Goal: Information Seeking & Learning: Learn about a topic

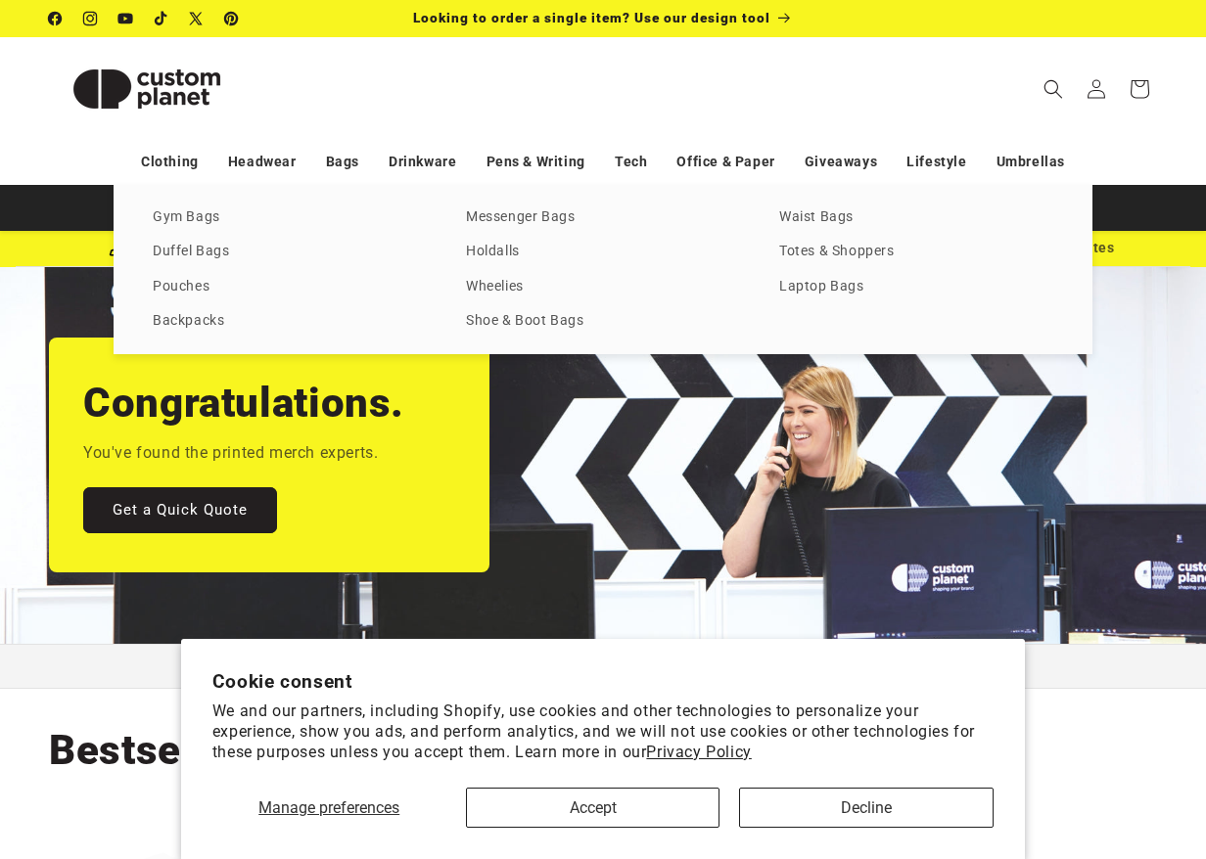
click at [824, 235] on div "Gym Bags Duffel Bags Pouches Backpacks Messenger Bags Holdalls Wheelies Shoe & …" at bounding box center [603, 269] width 979 height 169
click at [825, 240] on link "Totes & Shoppers" at bounding box center [916, 252] width 274 height 26
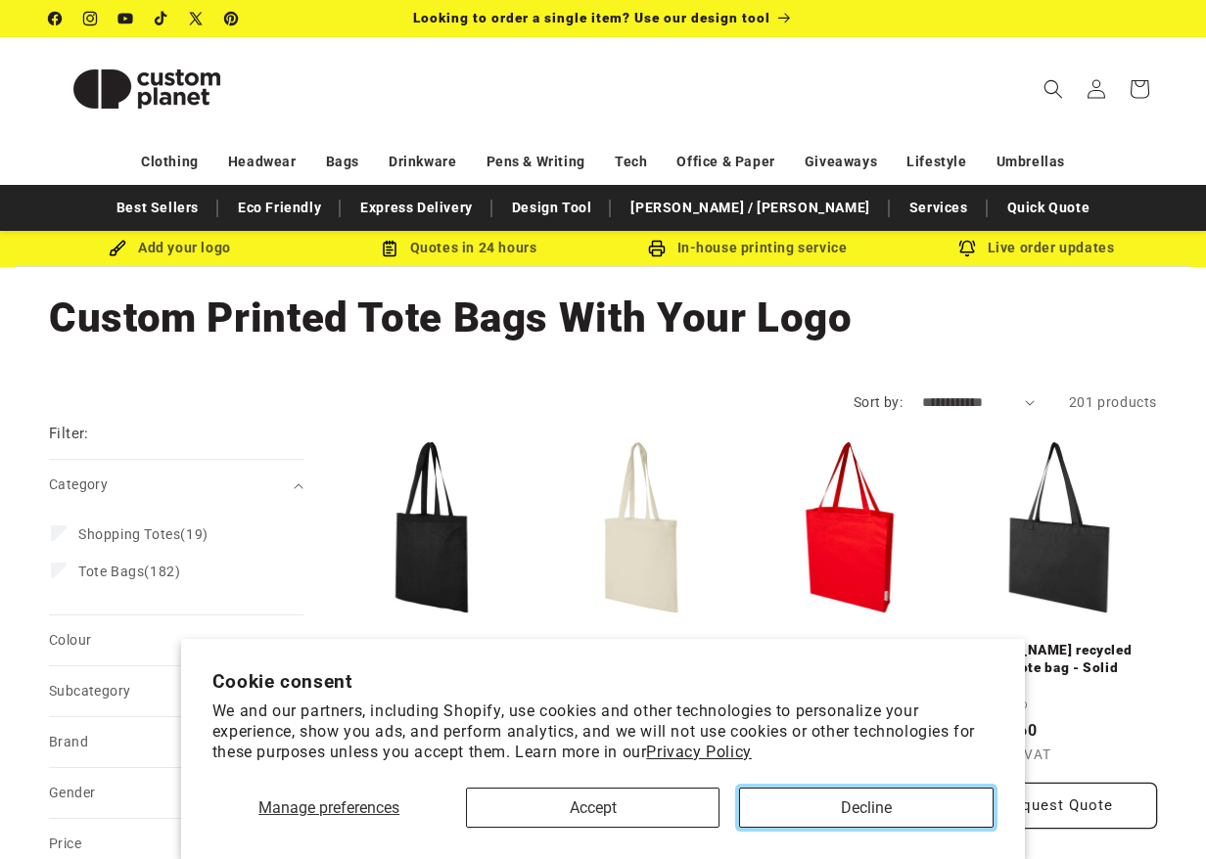
drag, startPoint x: 839, startPoint y: 822, endPoint x: 817, endPoint y: 805, distance: 27.8
click at [817, 805] on button "Decline" at bounding box center [866, 808] width 255 height 40
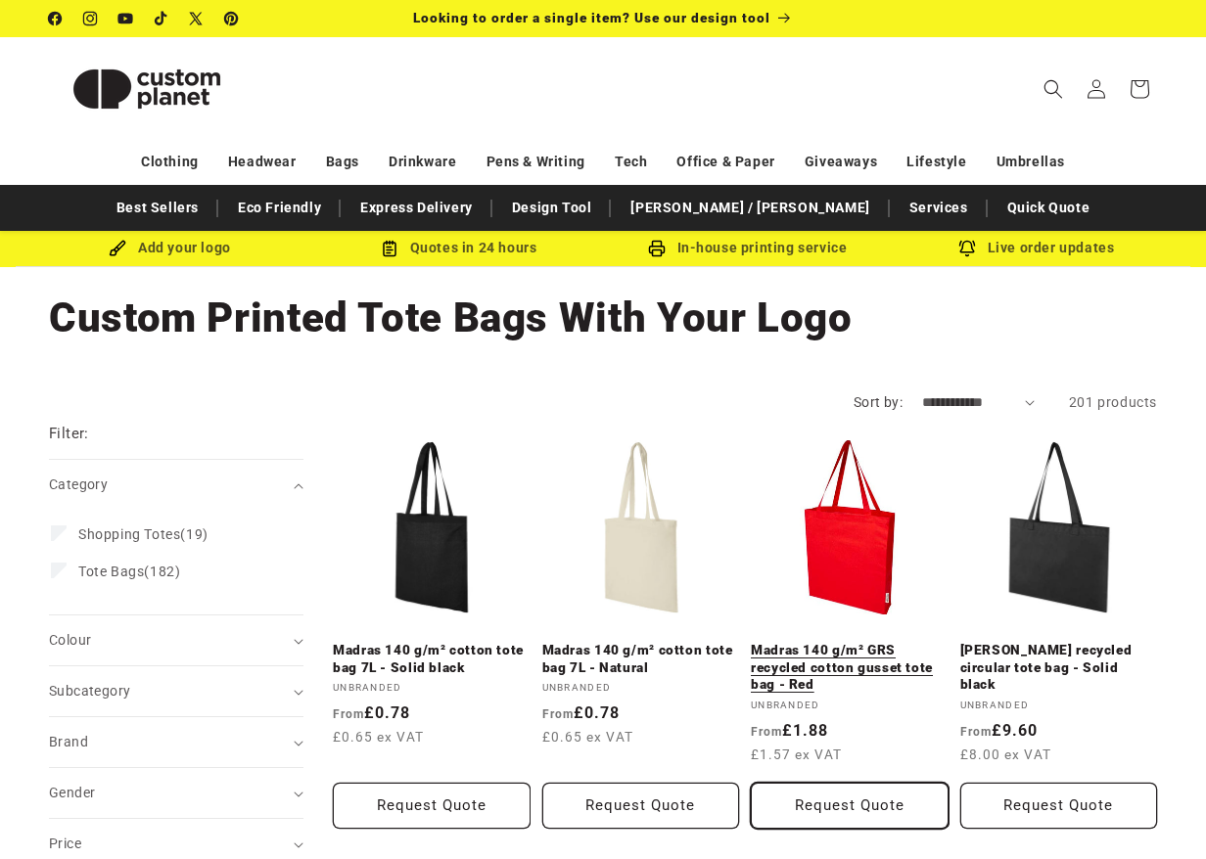
click at [817, 805] on button "Request Quote" at bounding box center [850, 806] width 198 height 46
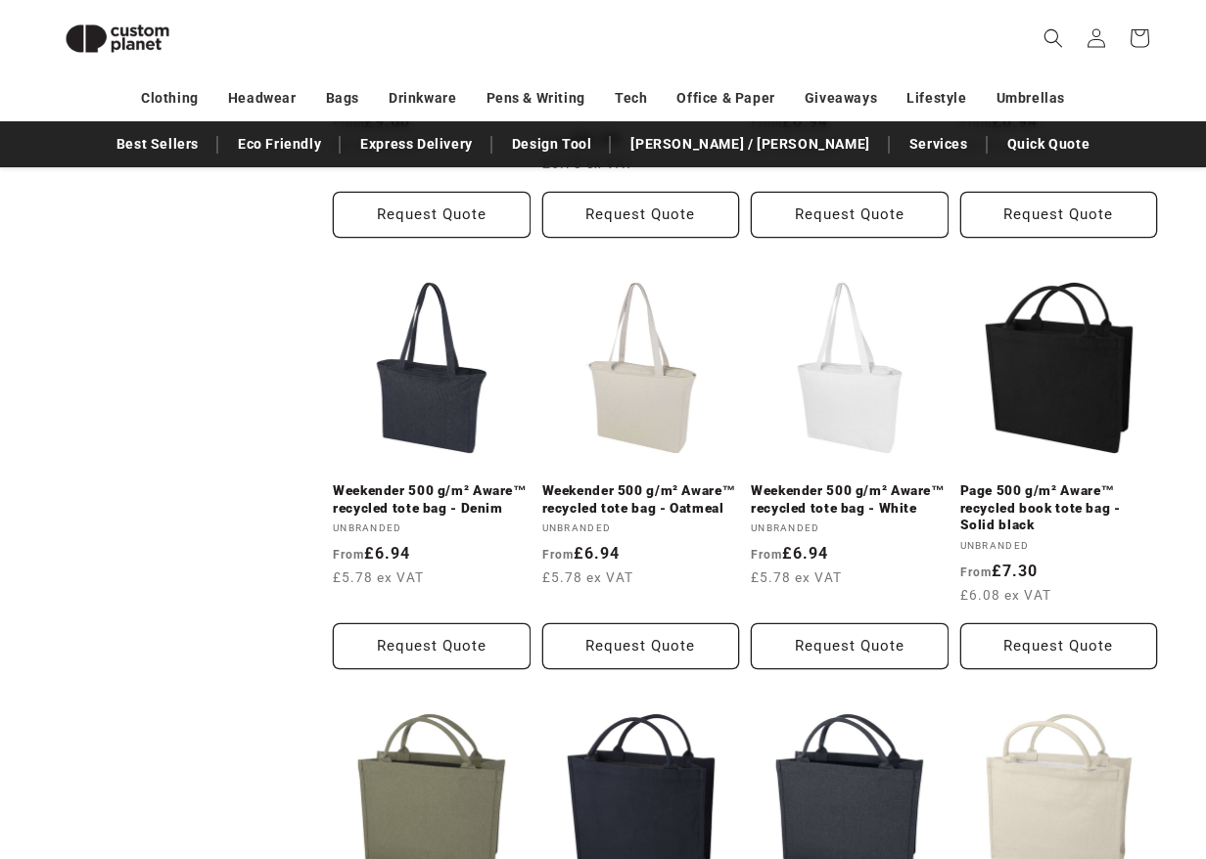
scroll to position [999, 0]
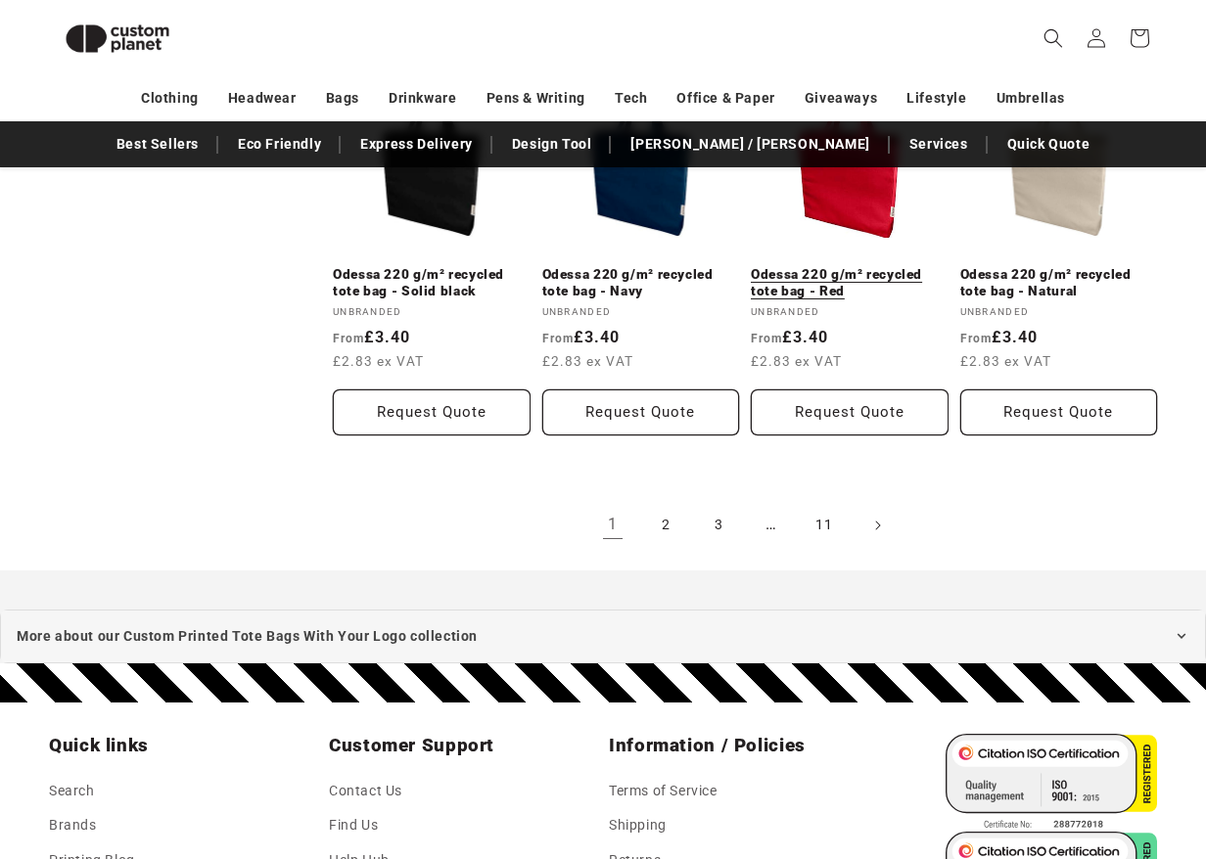
scroll to position [2085, 0]
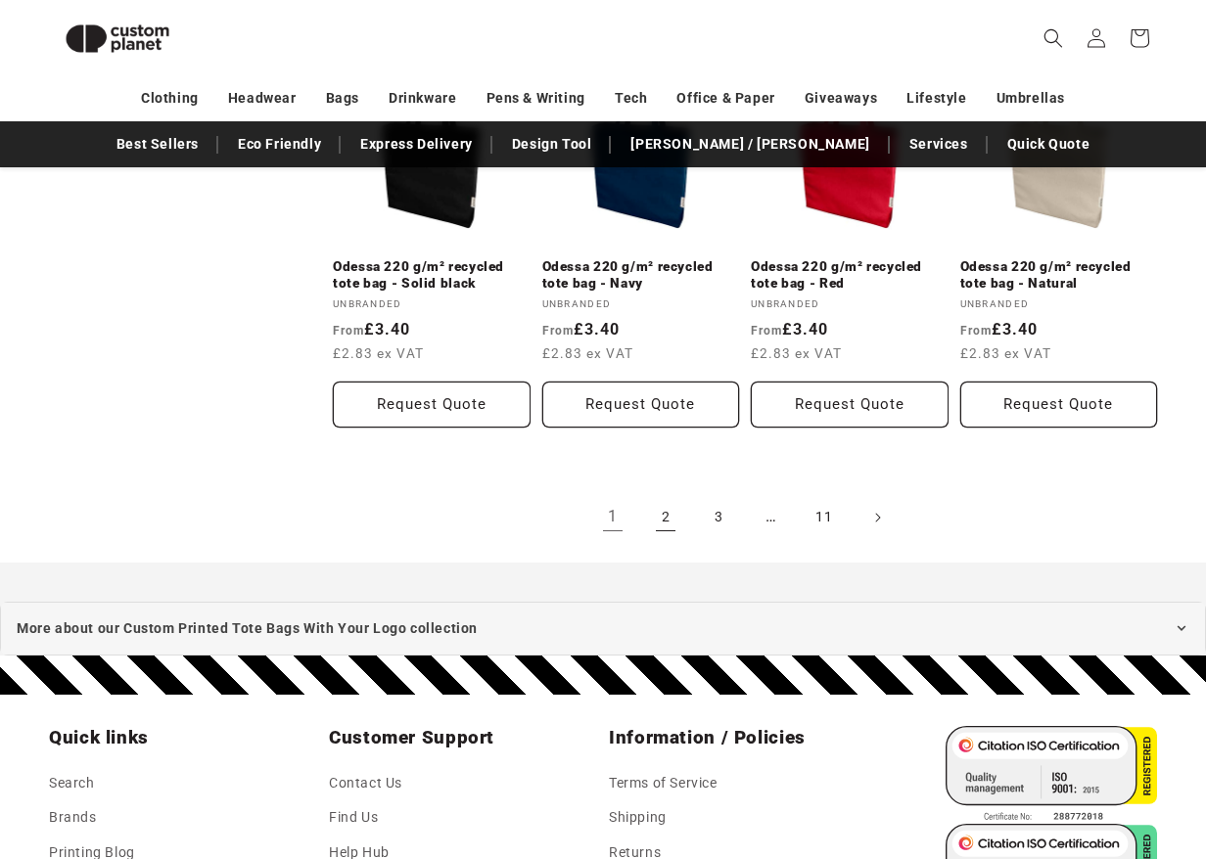
click at [669, 523] on link "2" at bounding box center [665, 517] width 43 height 43
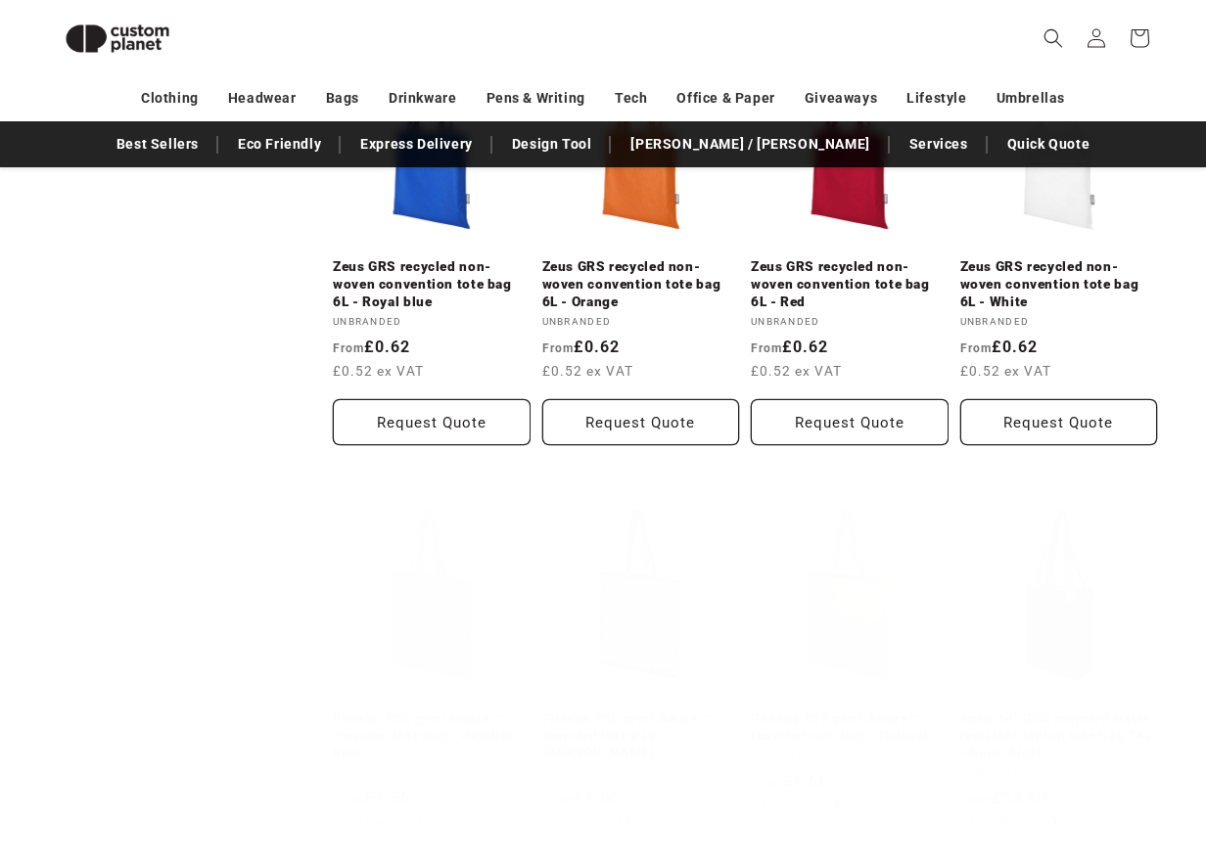
scroll to position [1935, 0]
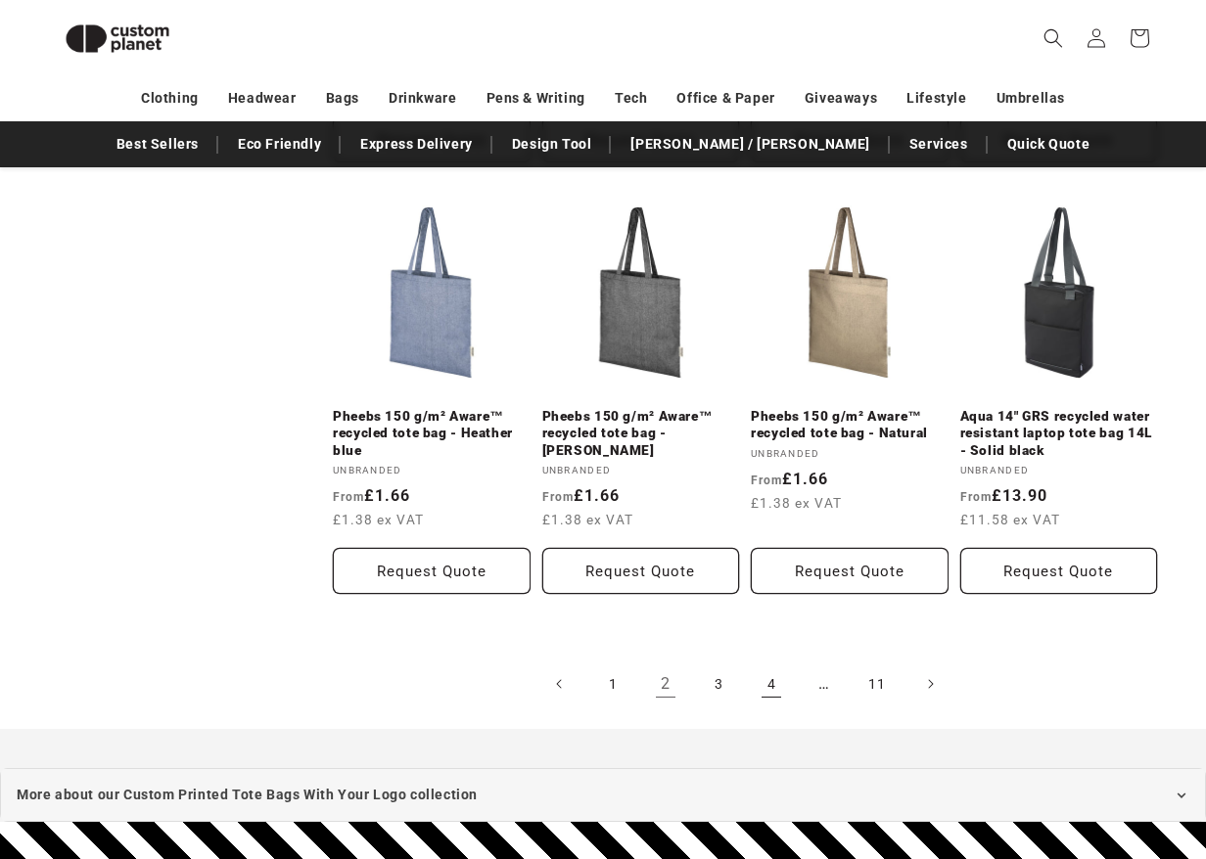
click at [771, 697] on link "4" at bounding box center [771, 684] width 43 height 43
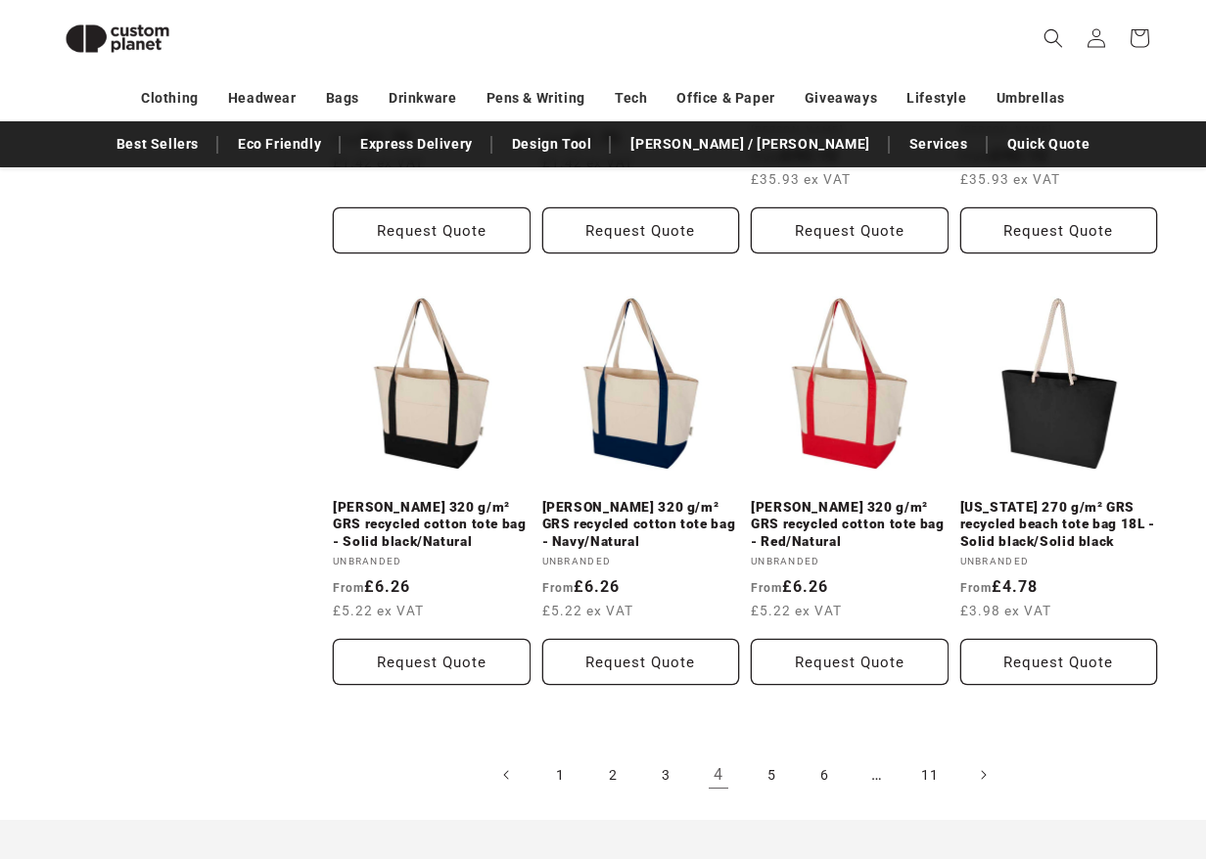
scroll to position [1845, 0]
click at [765, 753] on link "5" at bounding box center [771, 774] width 43 height 43
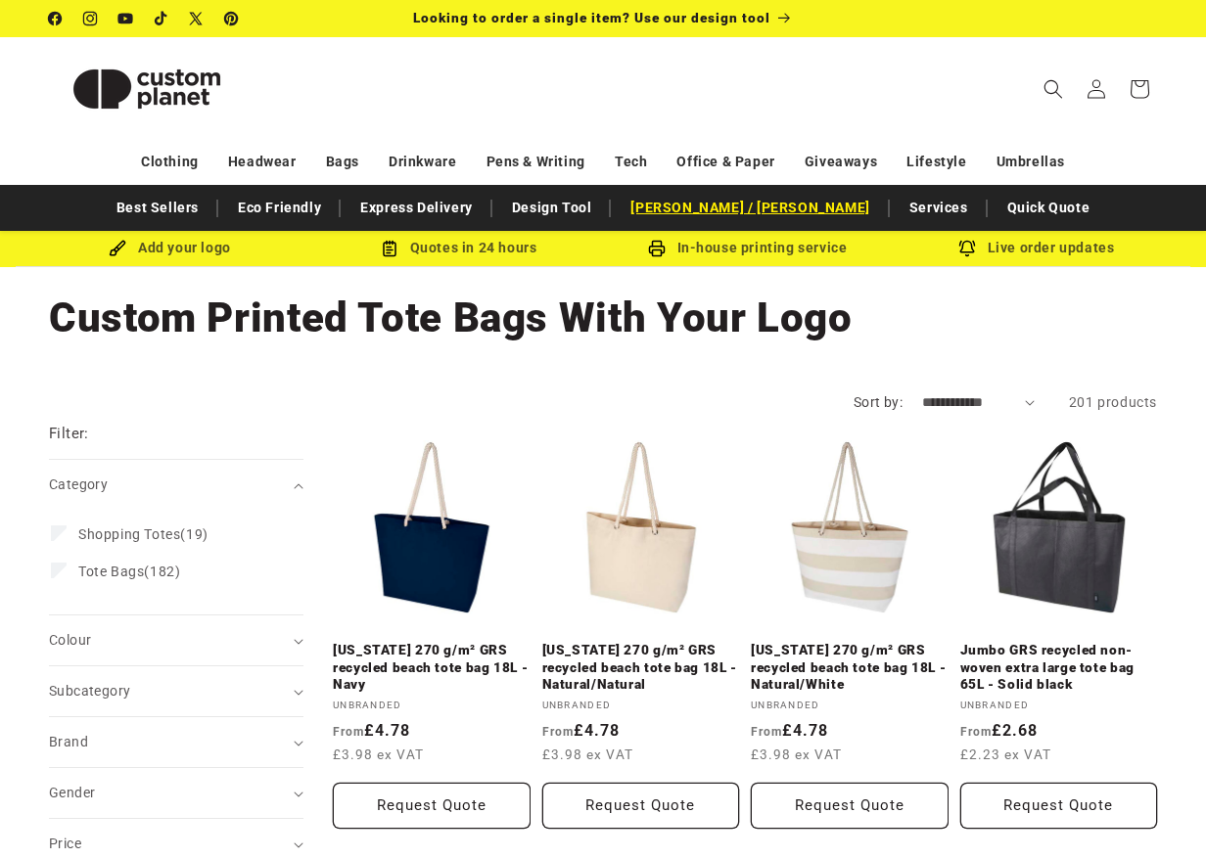
click at [715, 215] on link "[PERSON_NAME] / [PERSON_NAME]" at bounding box center [750, 208] width 258 height 34
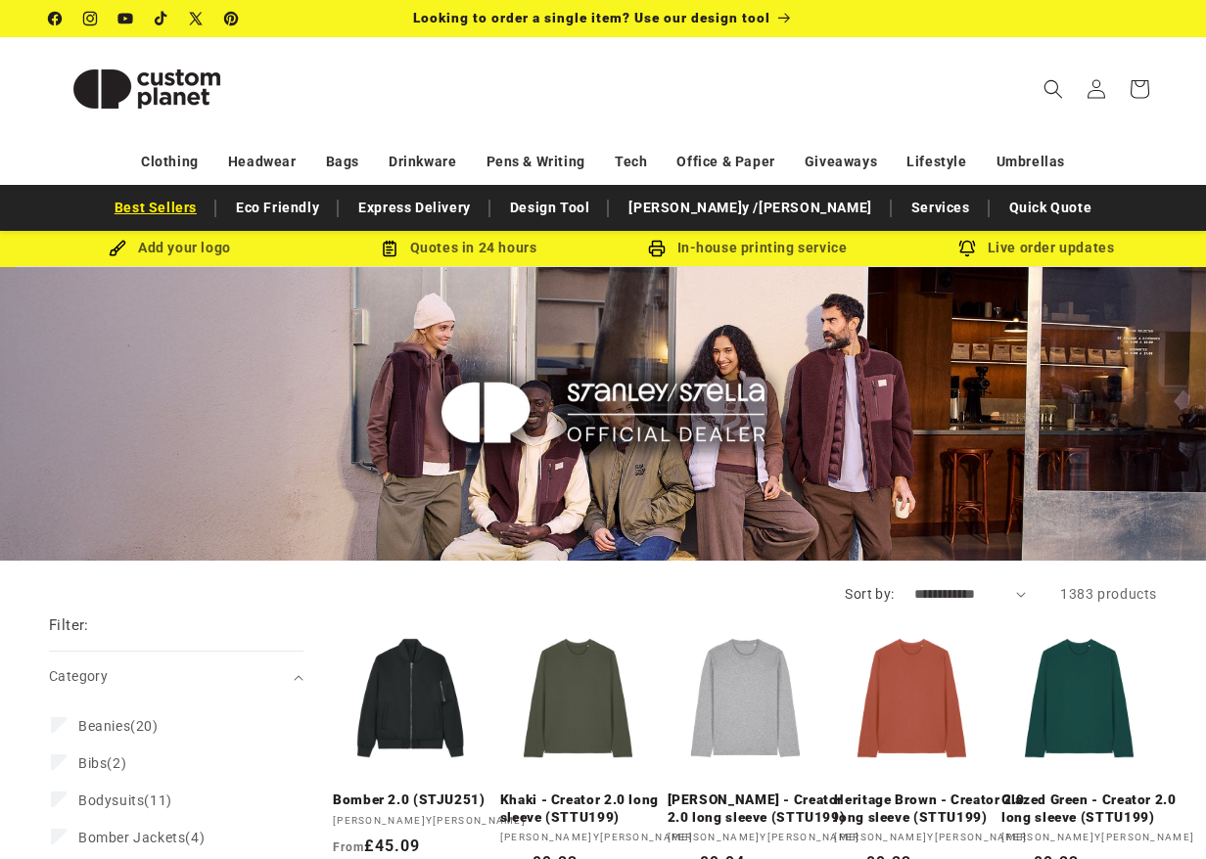
click at [207, 208] on link "Best Sellers" at bounding box center [156, 208] width 102 height 34
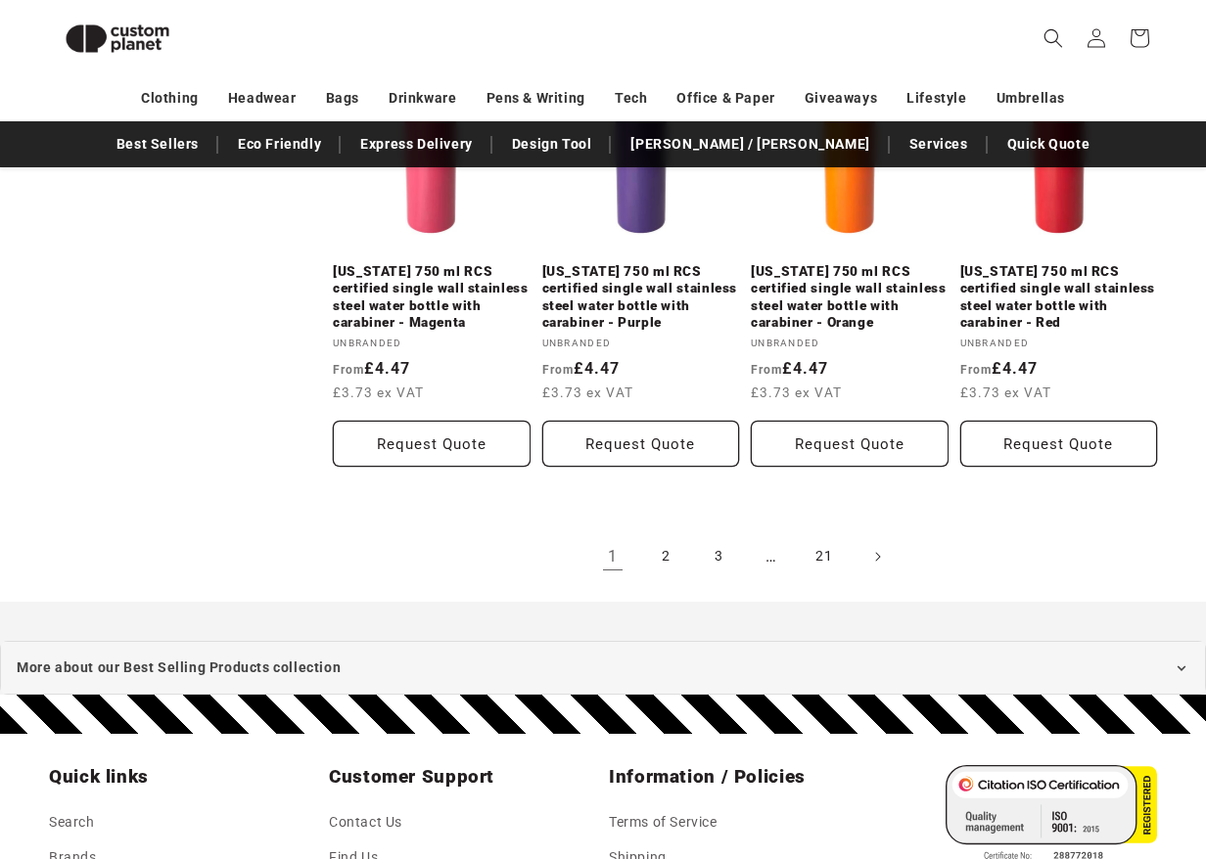
scroll to position [2142, 0]
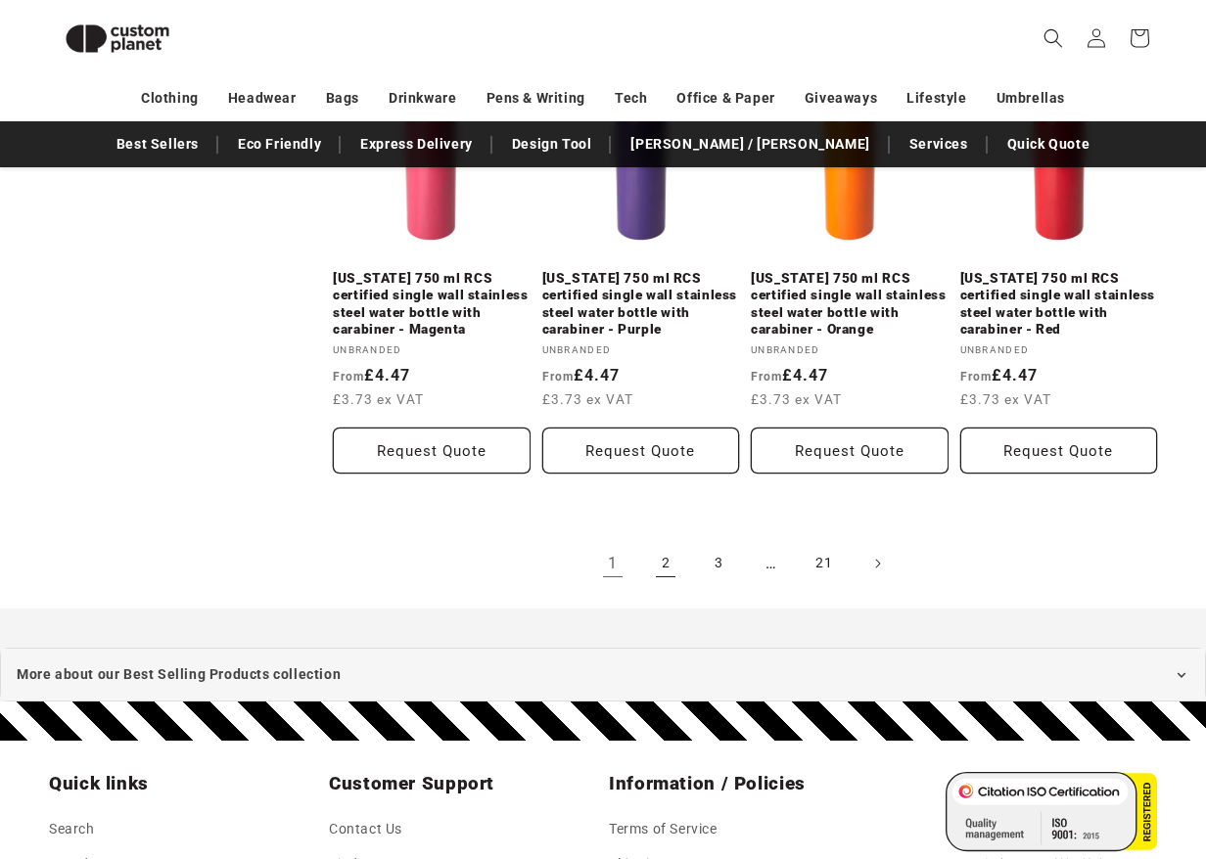
click at [675, 542] on link "2" at bounding box center [665, 563] width 43 height 43
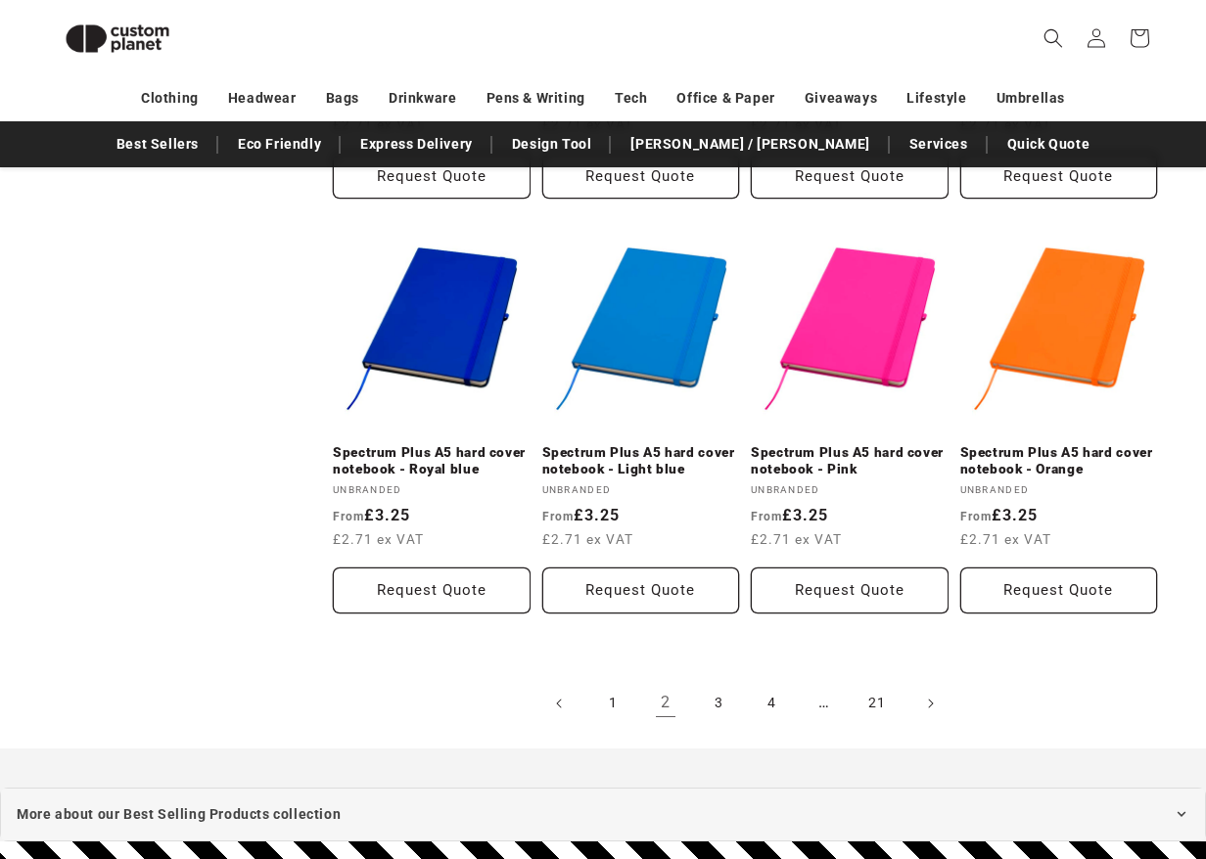
scroll to position [1848, 0]
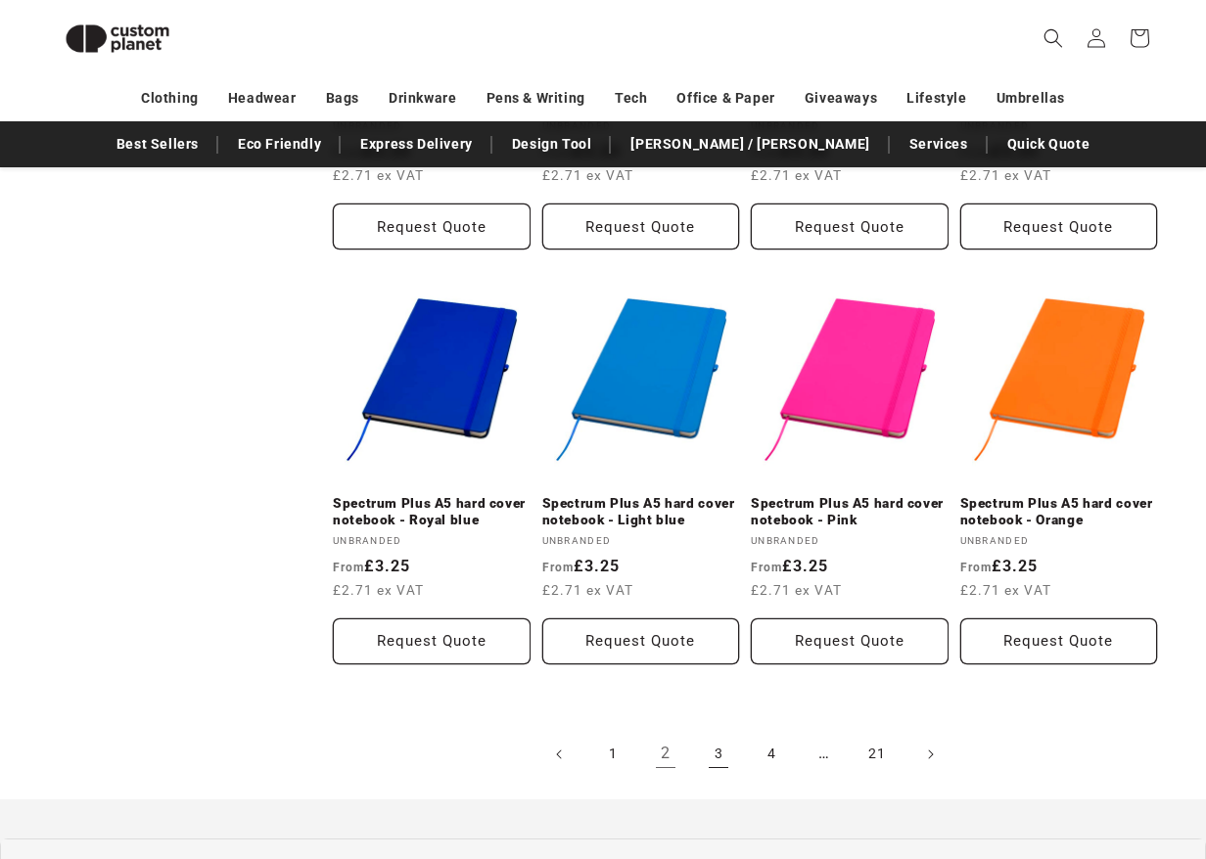
click at [718, 756] on link "3" at bounding box center [718, 754] width 43 height 43
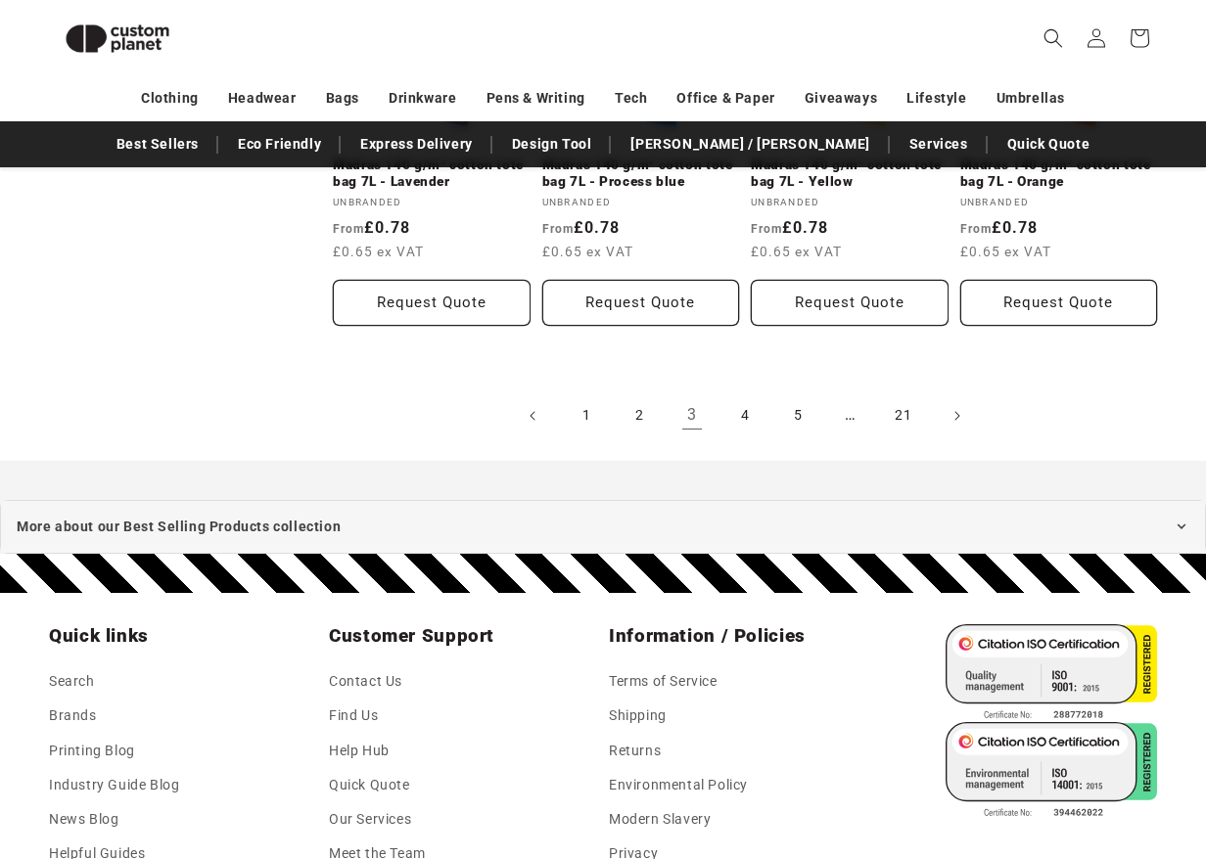
scroll to position [2125, 0]
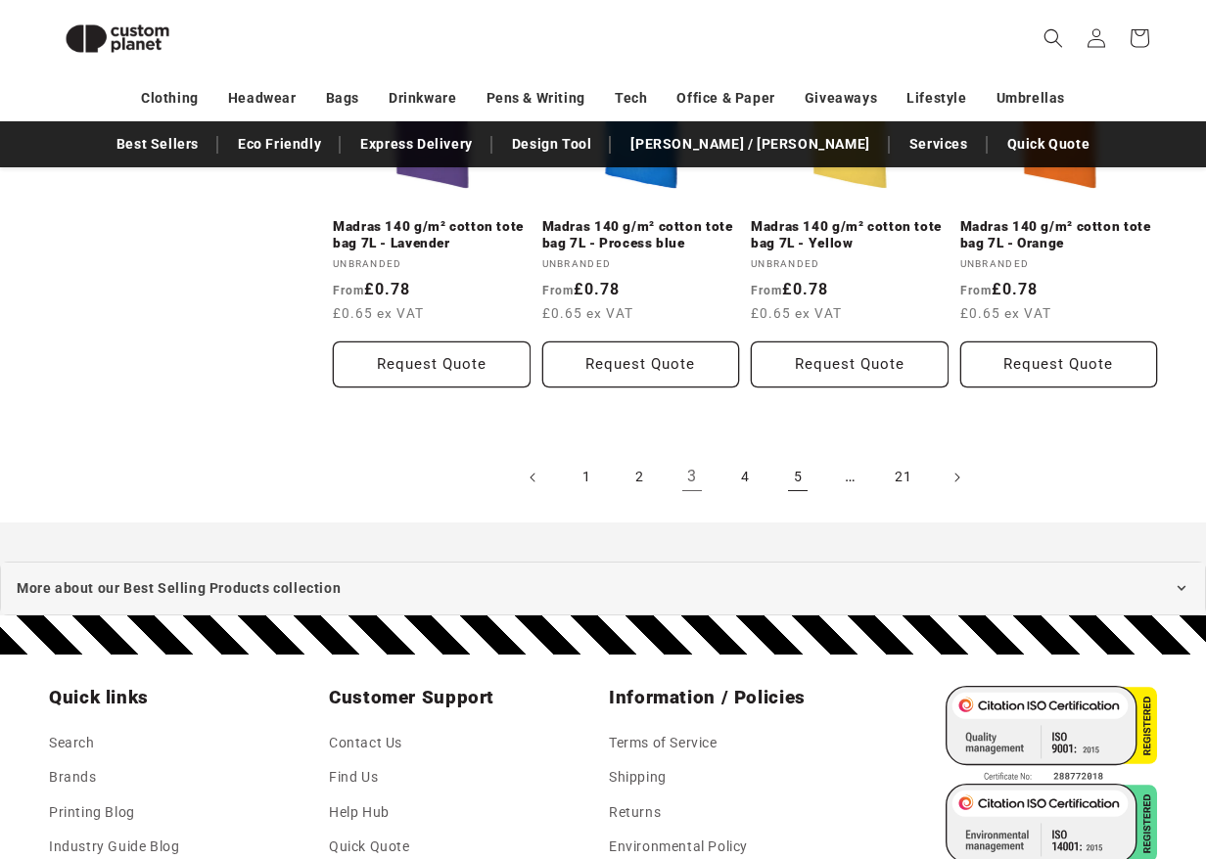
click at [786, 477] on link "5" at bounding box center [797, 477] width 43 height 43
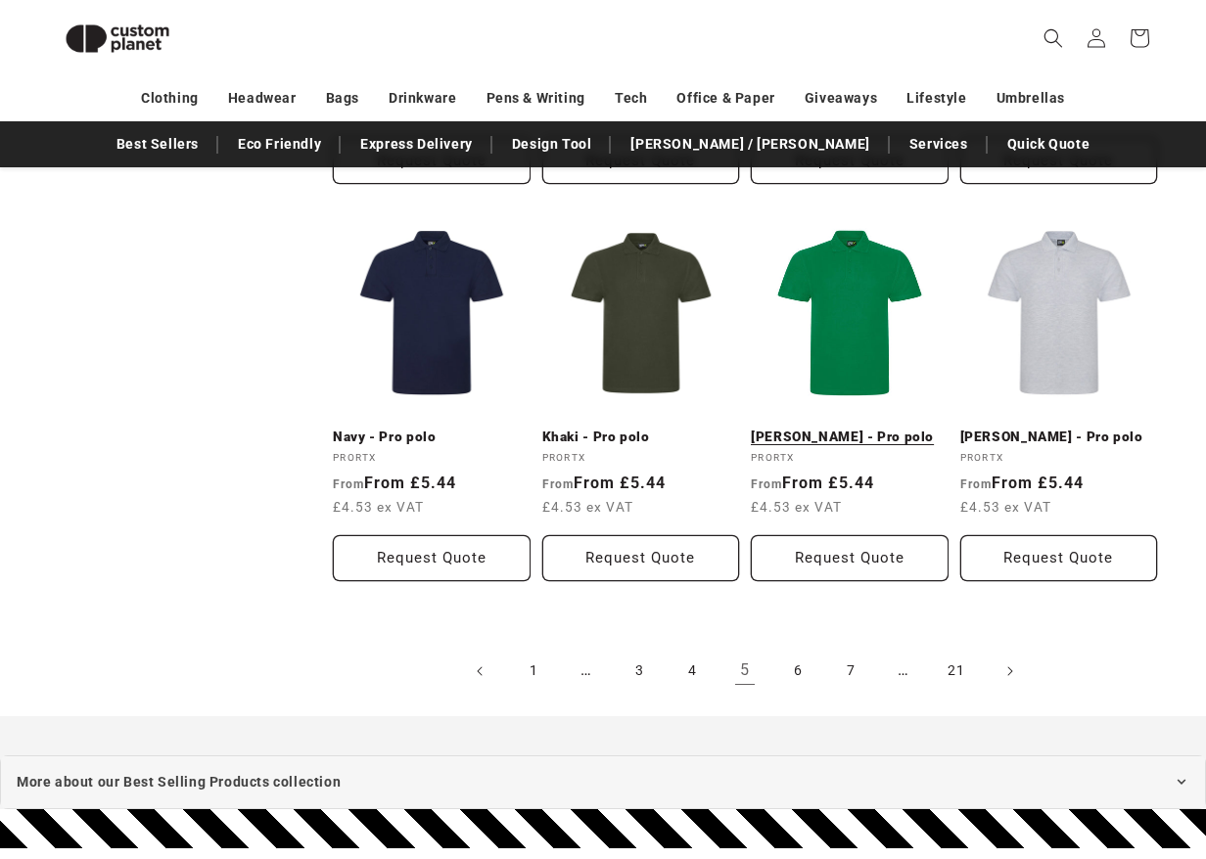
scroll to position [1758, 0]
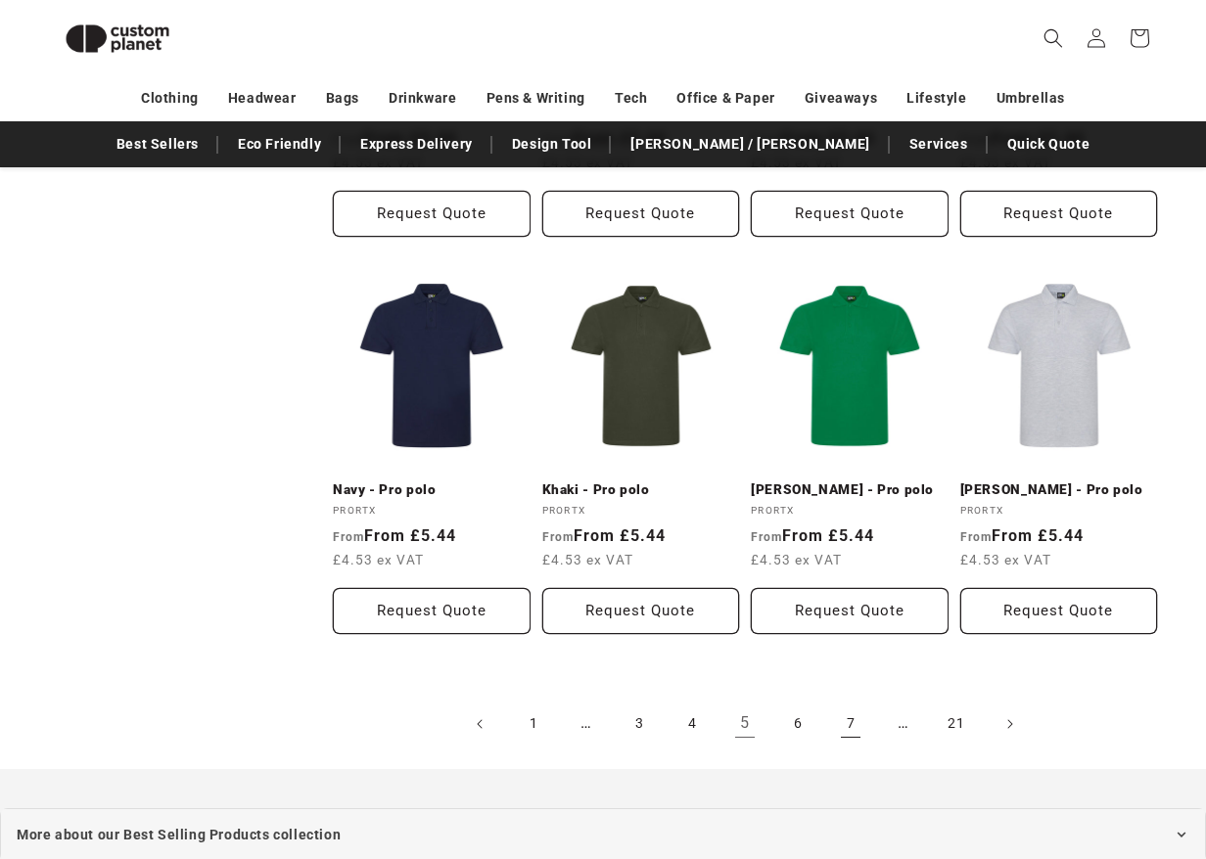
click at [864, 718] on link "7" at bounding box center [850, 724] width 43 height 43
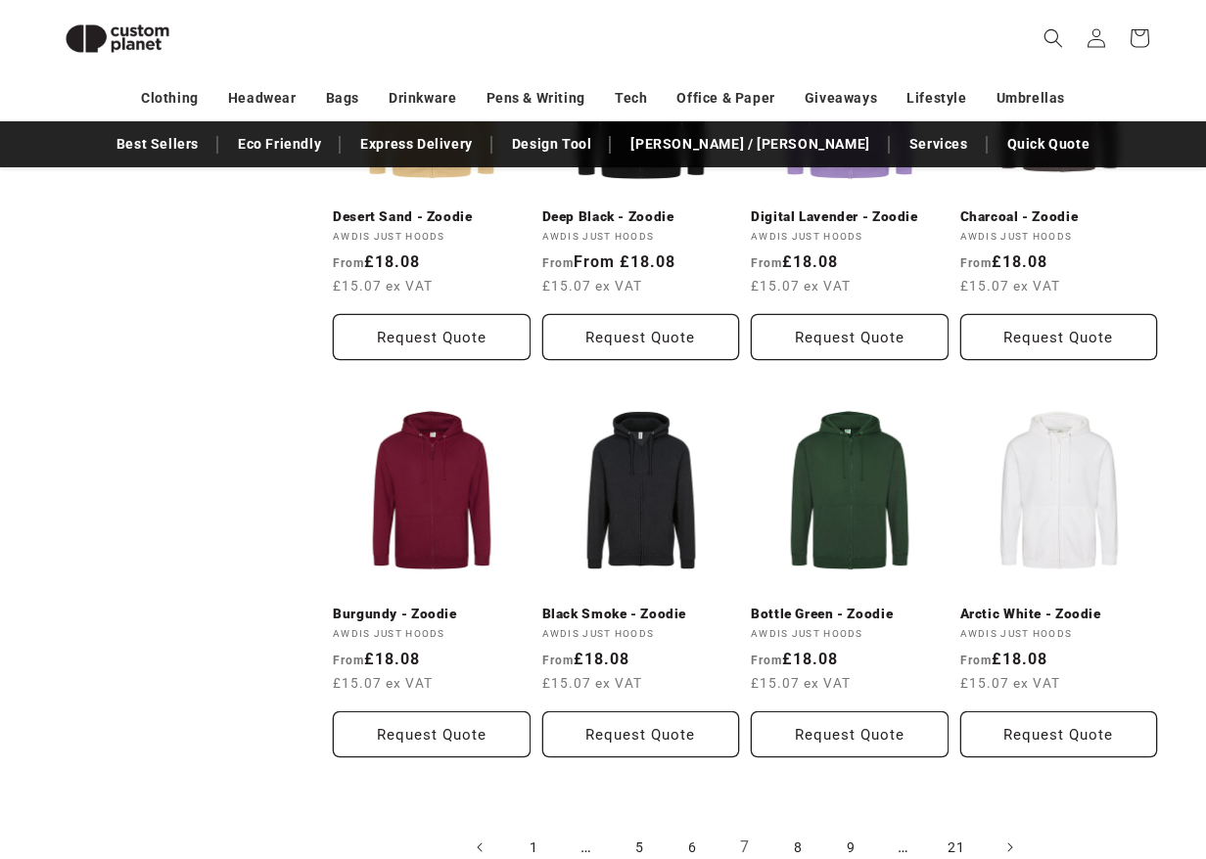
scroll to position [2347, 0]
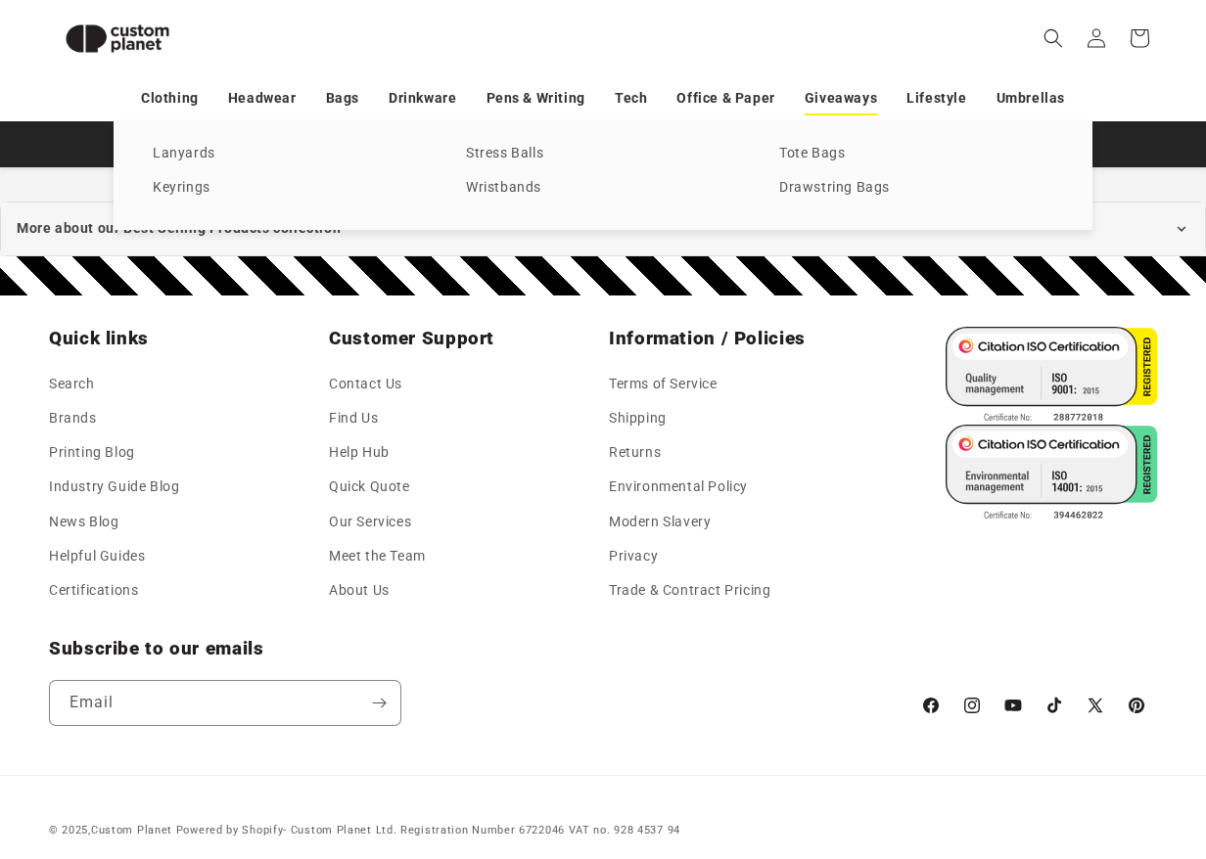
click at [842, 107] on link "Giveaways" at bounding box center [841, 98] width 72 height 34
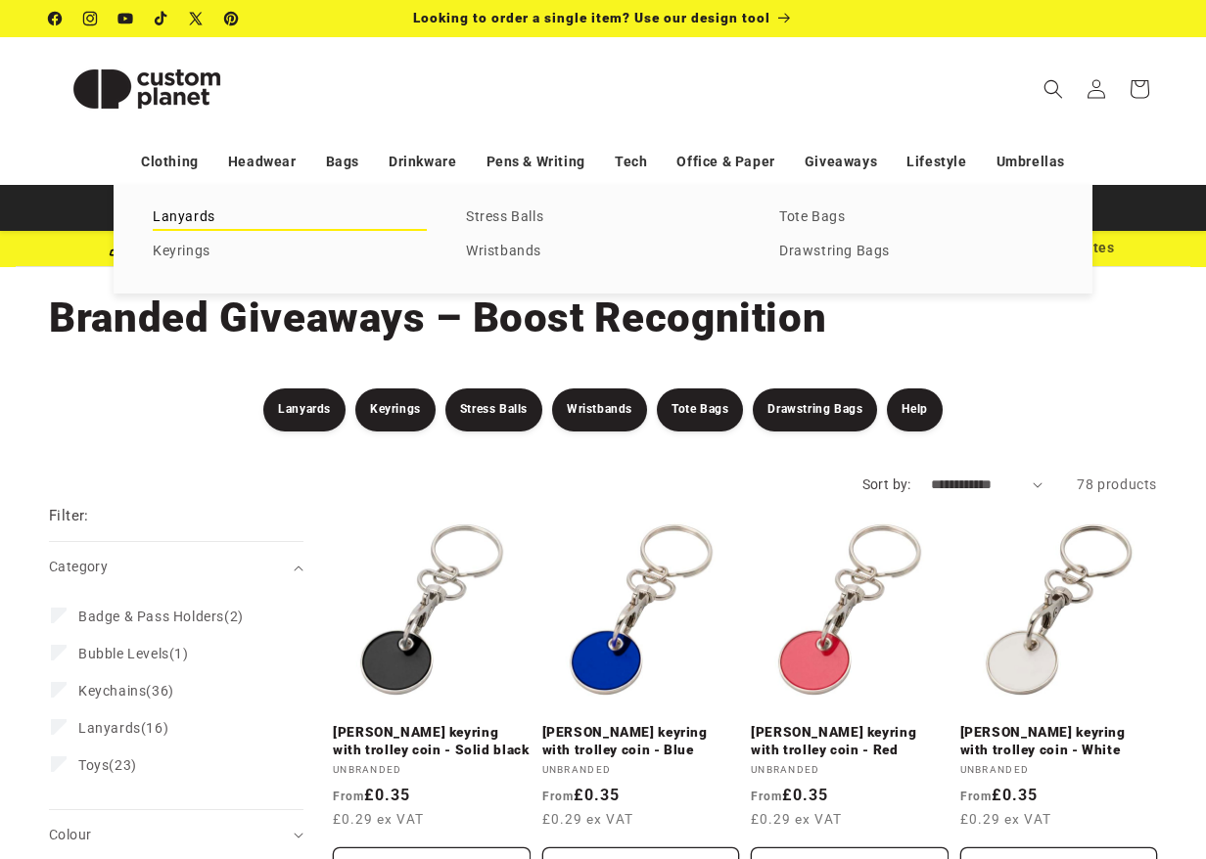
click at [174, 218] on link "Lanyards" at bounding box center [290, 218] width 274 height 26
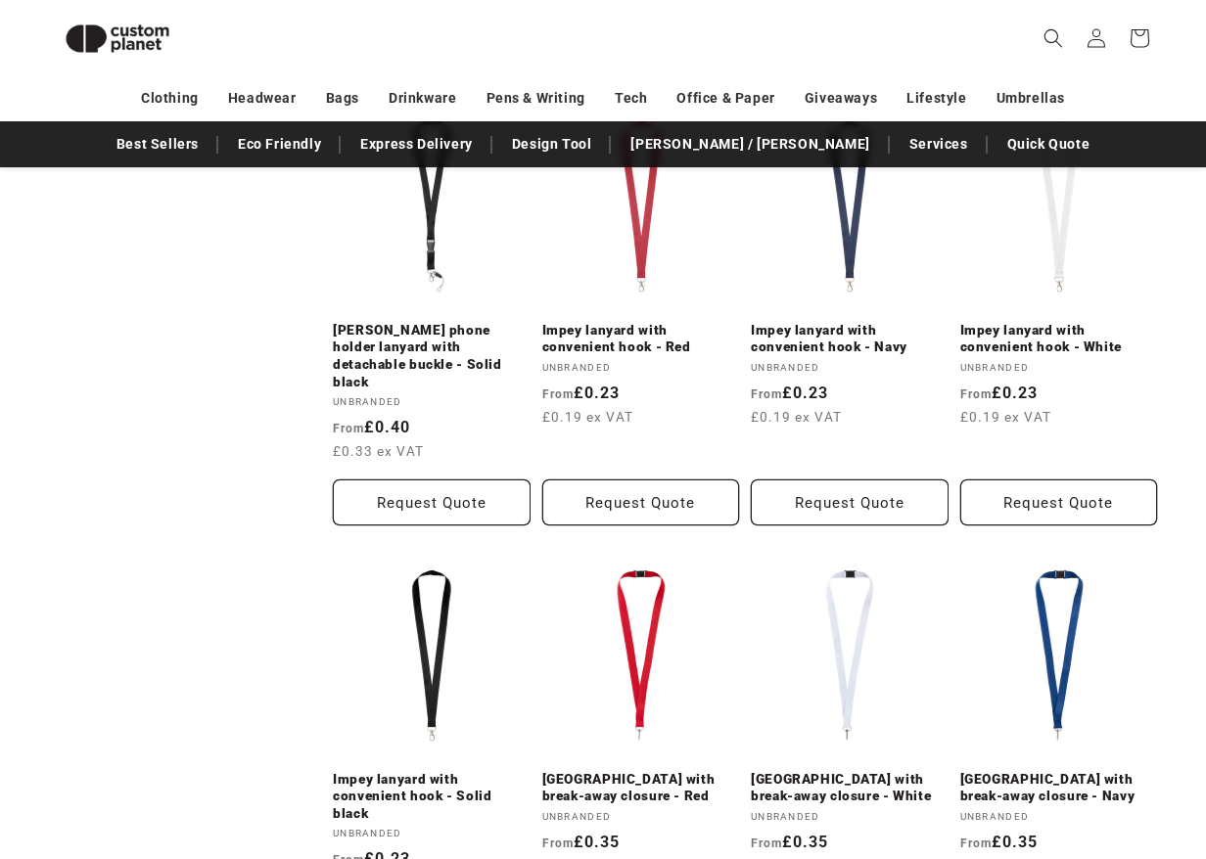
scroll to position [1612, 0]
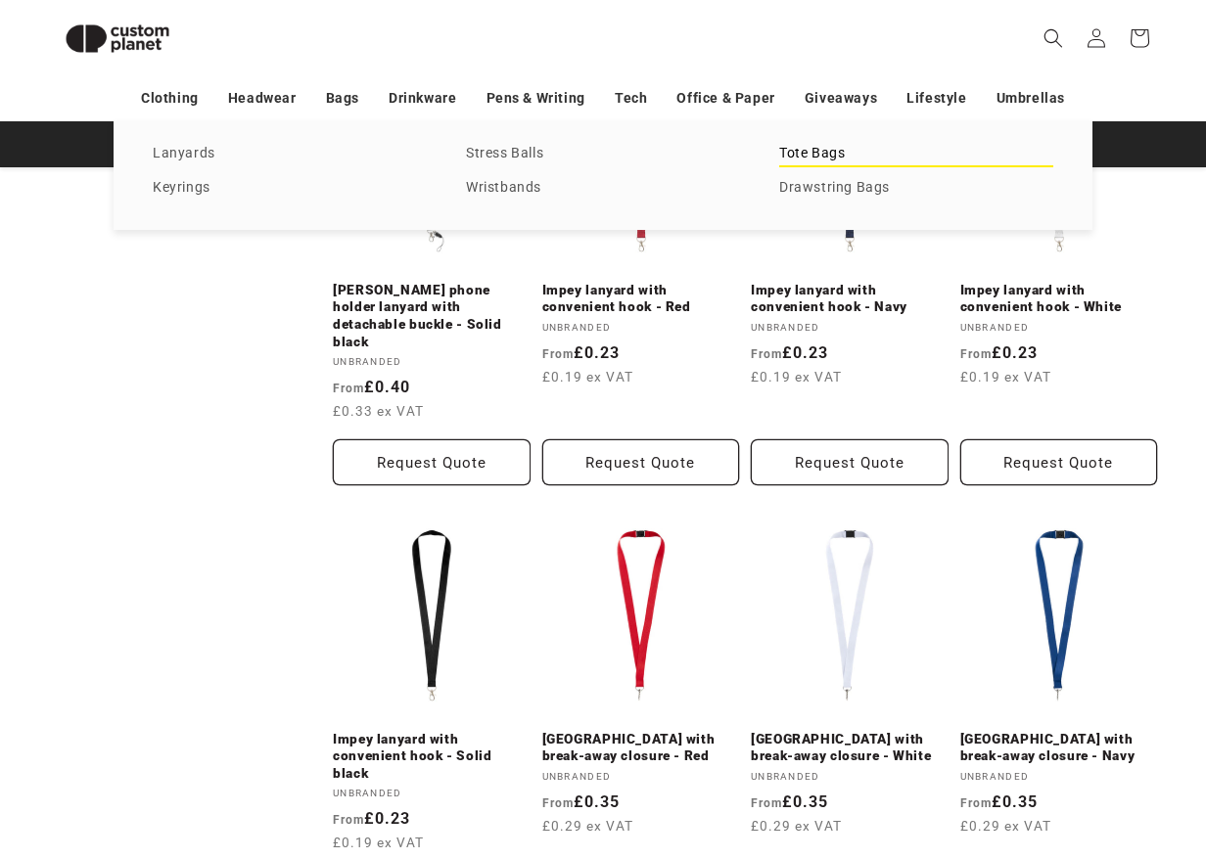
click at [832, 151] on link "Tote Bags" at bounding box center [916, 154] width 274 height 26
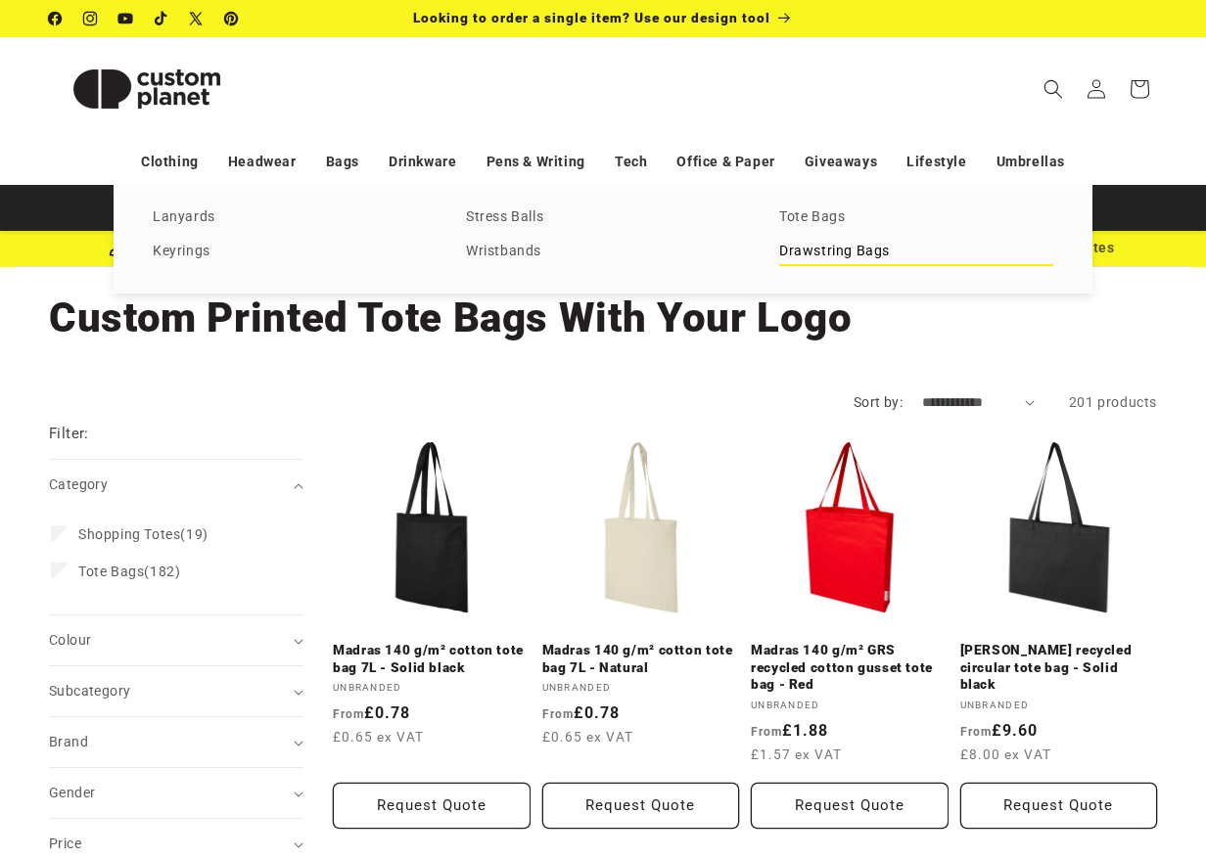
click at [849, 247] on link "Drawstring Bags" at bounding box center [916, 252] width 274 height 26
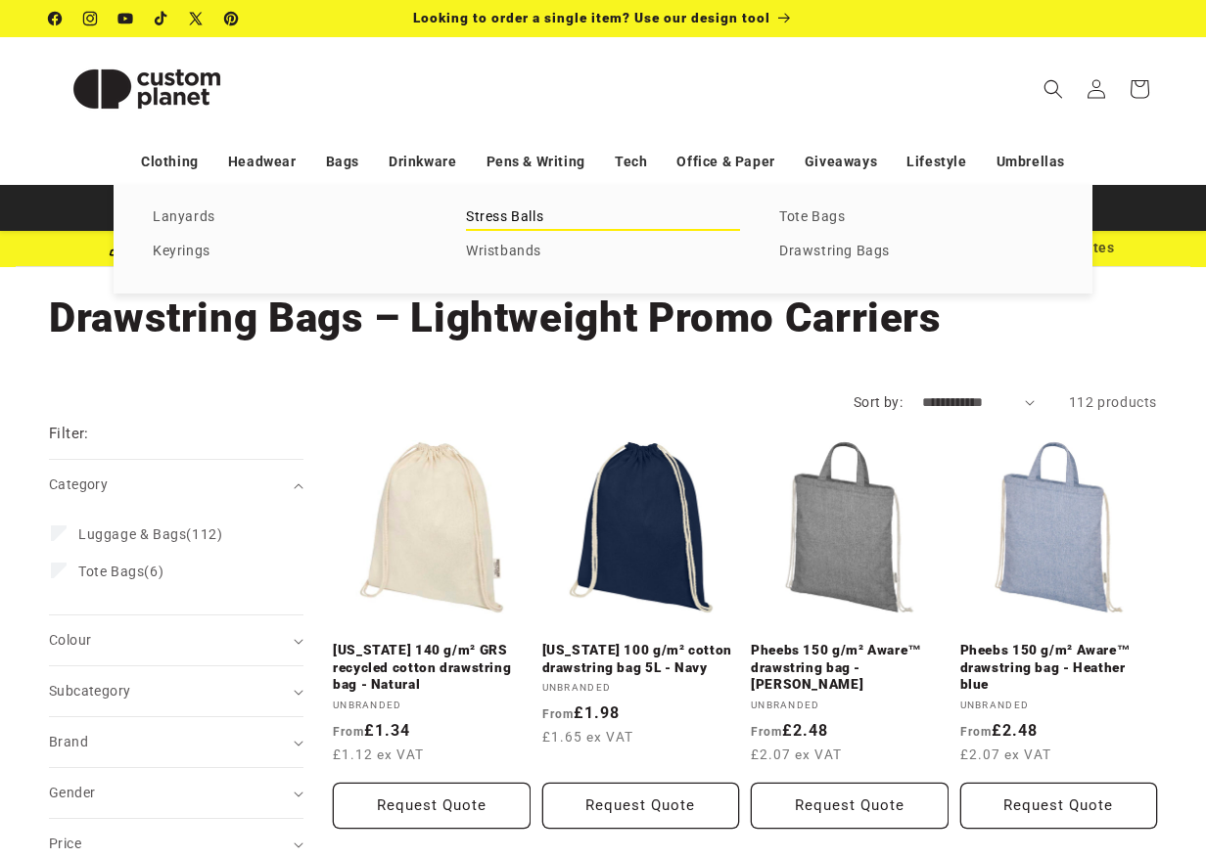
click at [524, 213] on link "Stress Balls" at bounding box center [603, 218] width 274 height 26
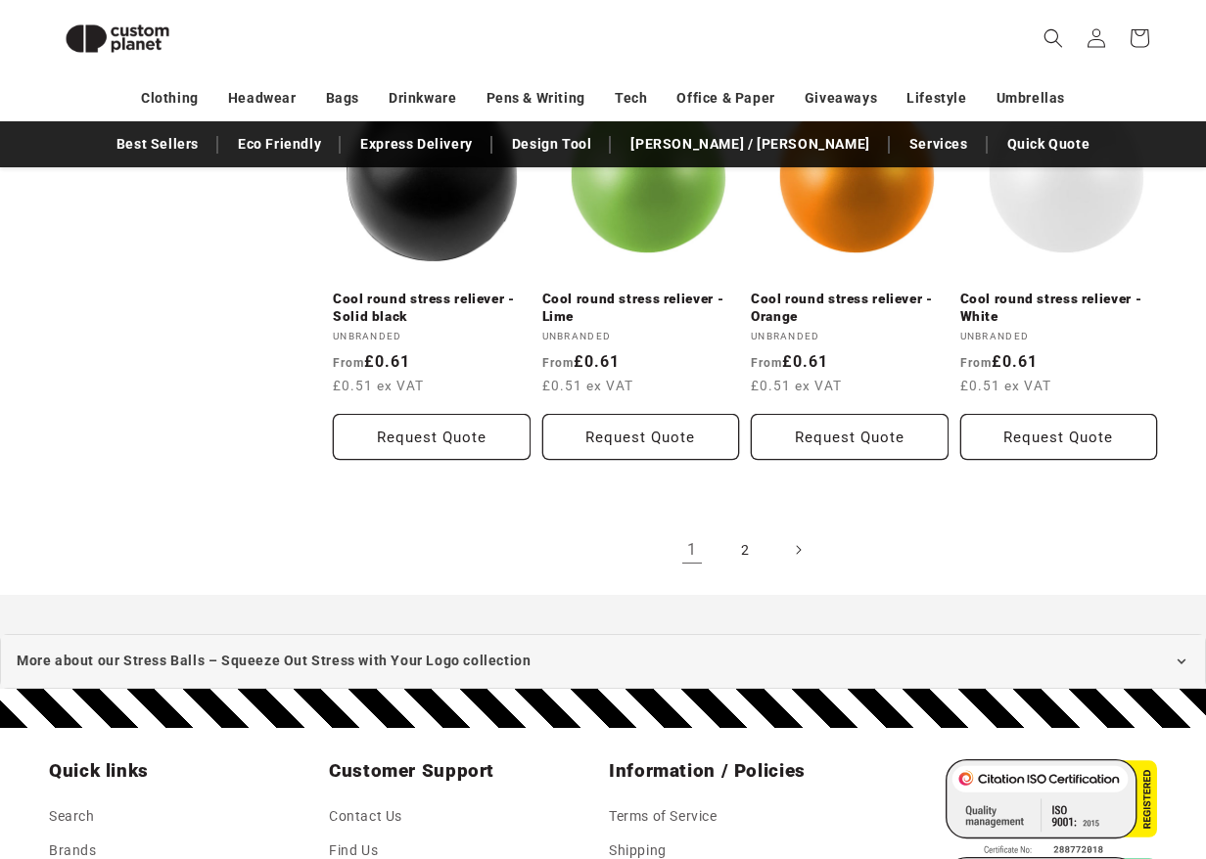
scroll to position [1933, 0]
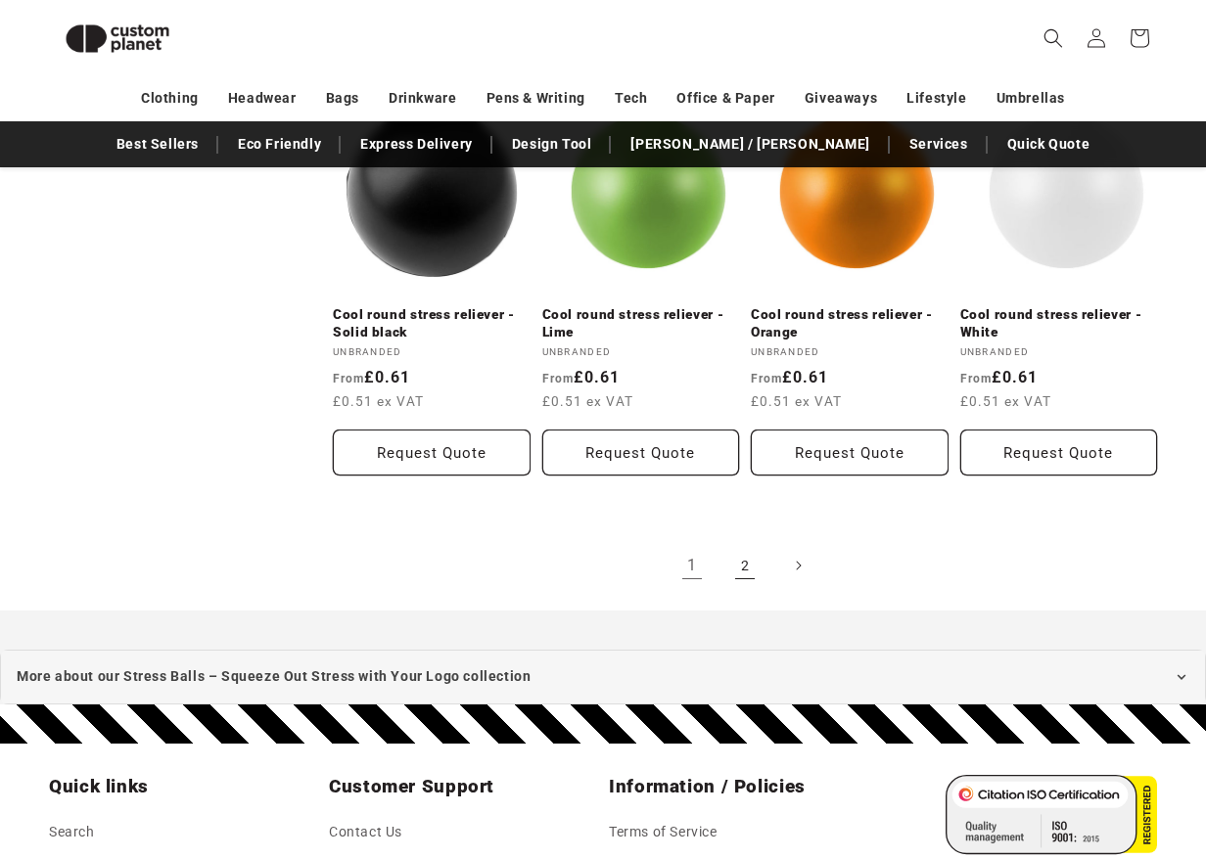
click at [738, 565] on link "2" at bounding box center [744, 565] width 43 height 43
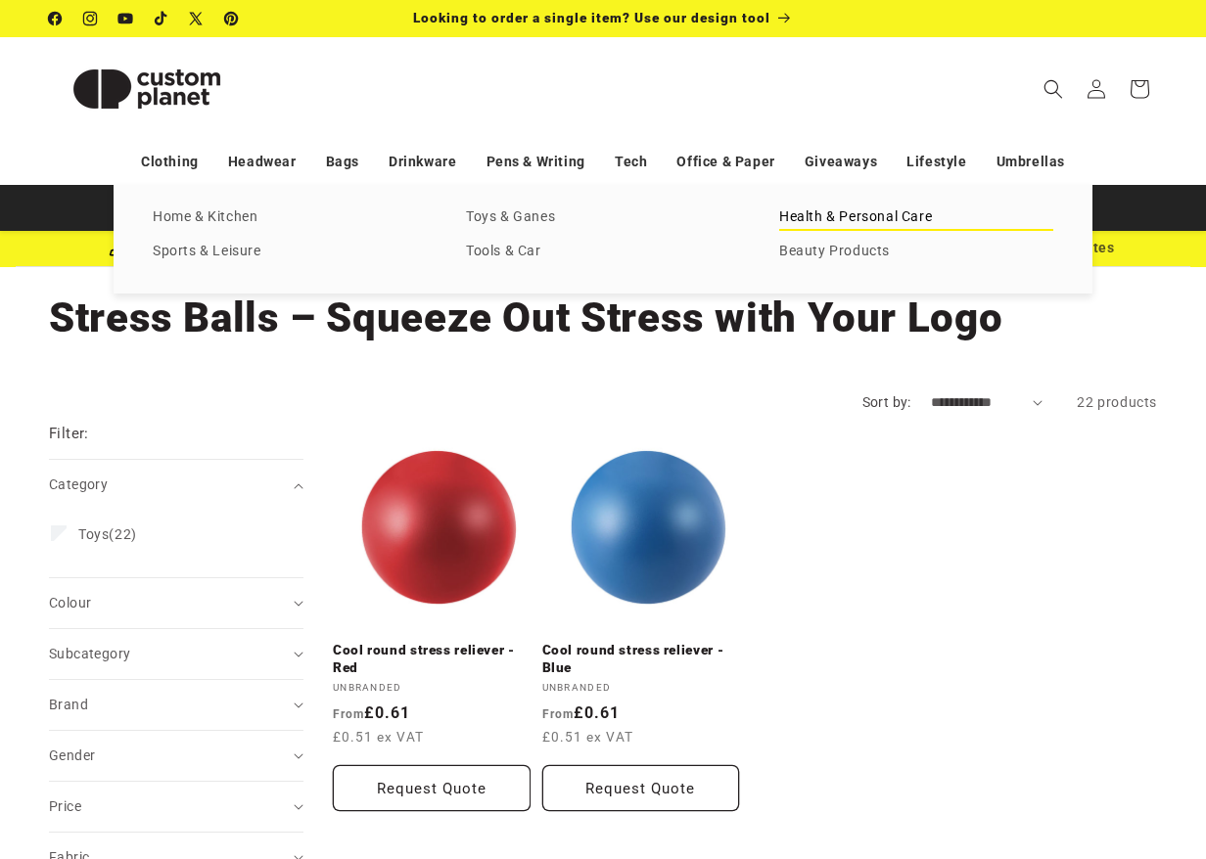
click at [888, 221] on link "Health & Personal Care" at bounding box center [916, 218] width 274 height 26
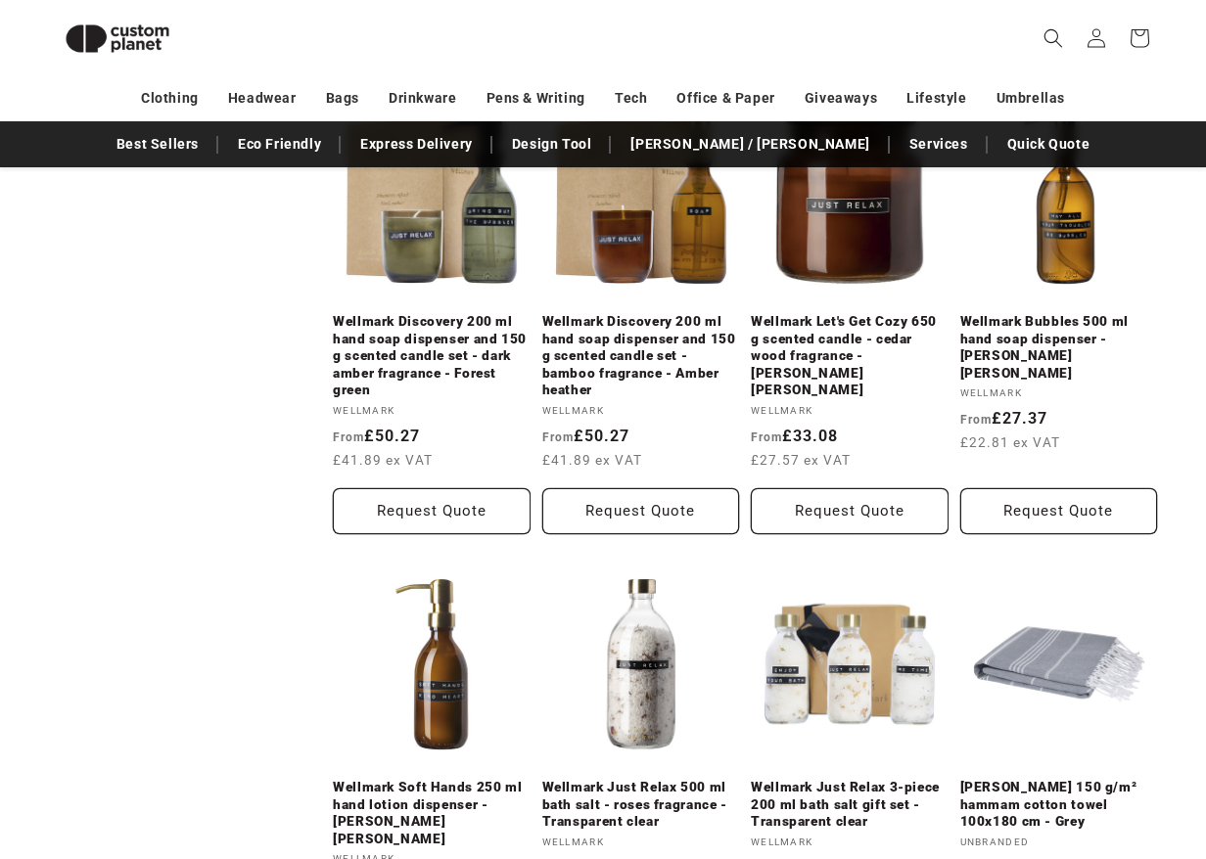
scroll to position [2435, 0]
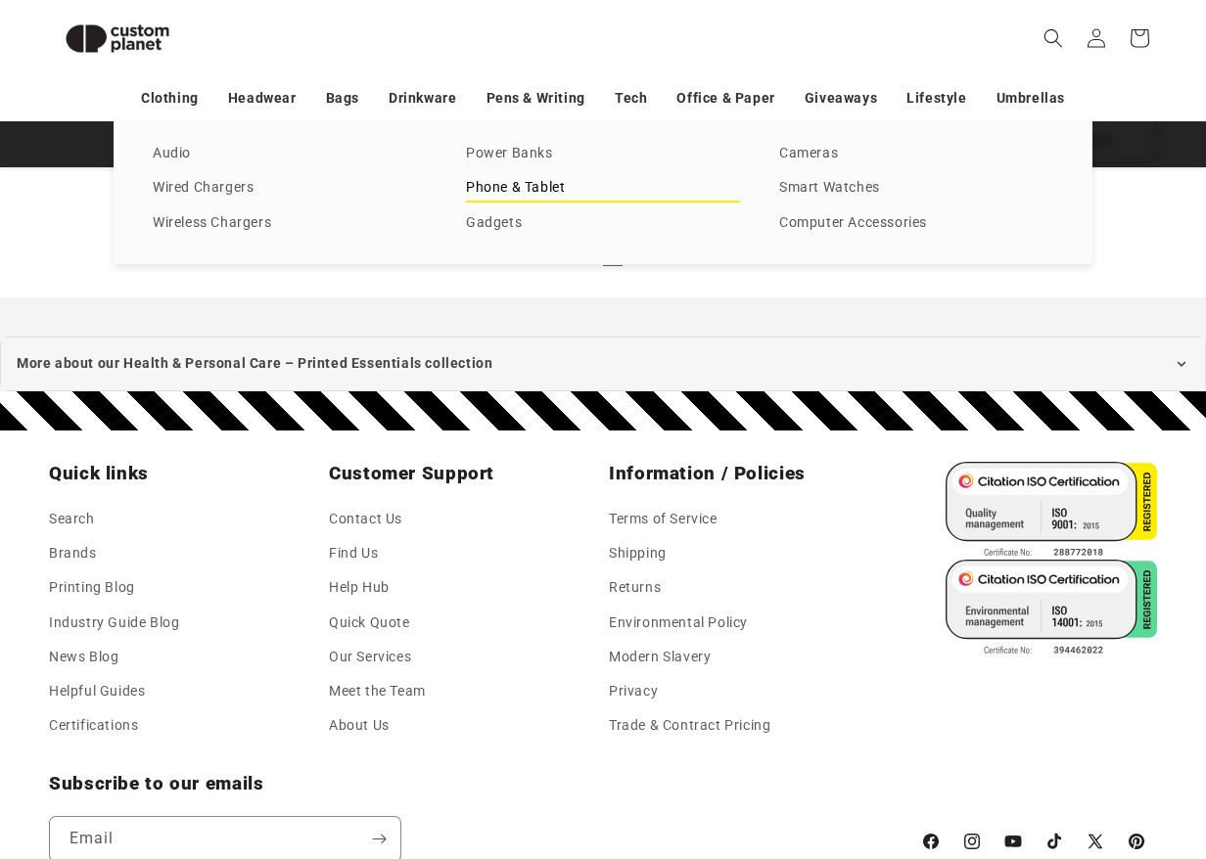
click at [523, 189] on link "Phone & Tablet" at bounding box center [603, 188] width 274 height 26
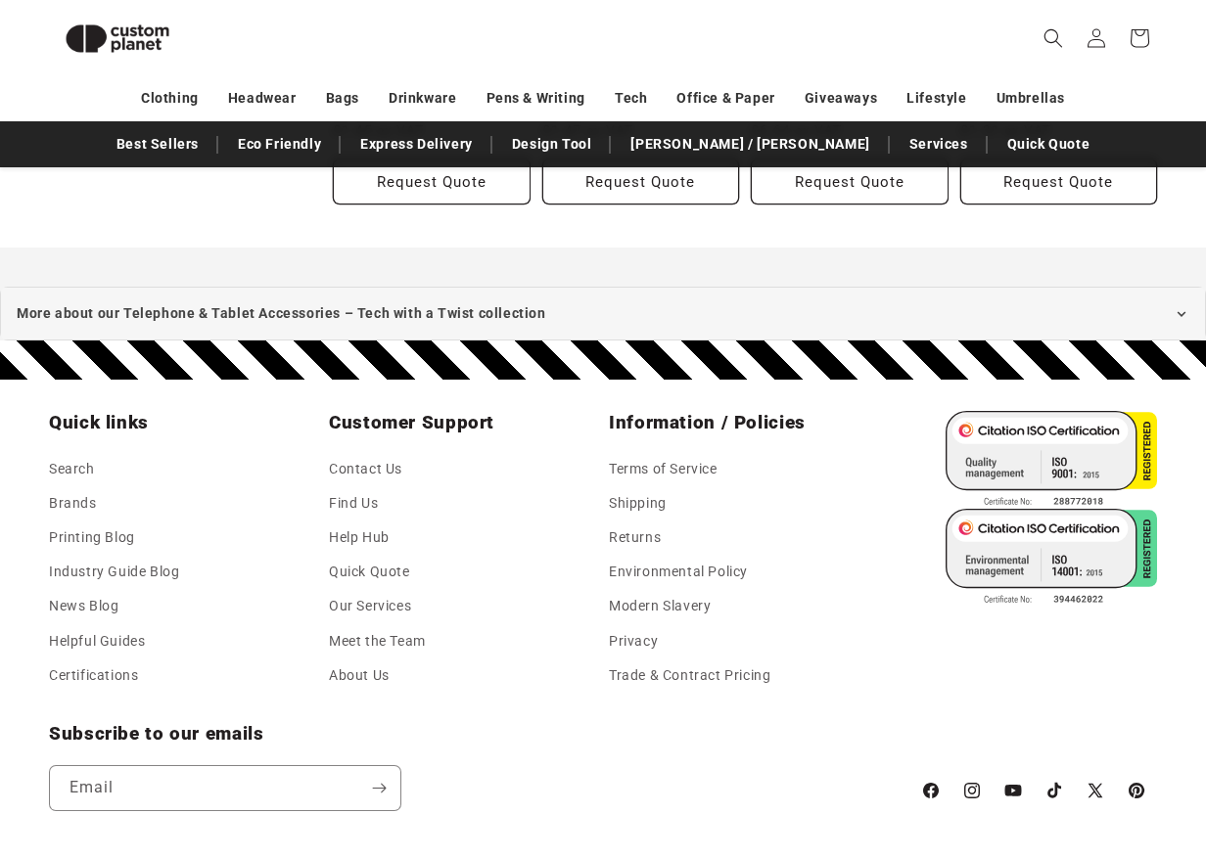
scroll to position [2375, 0]
